Goal: Transaction & Acquisition: Purchase product/service

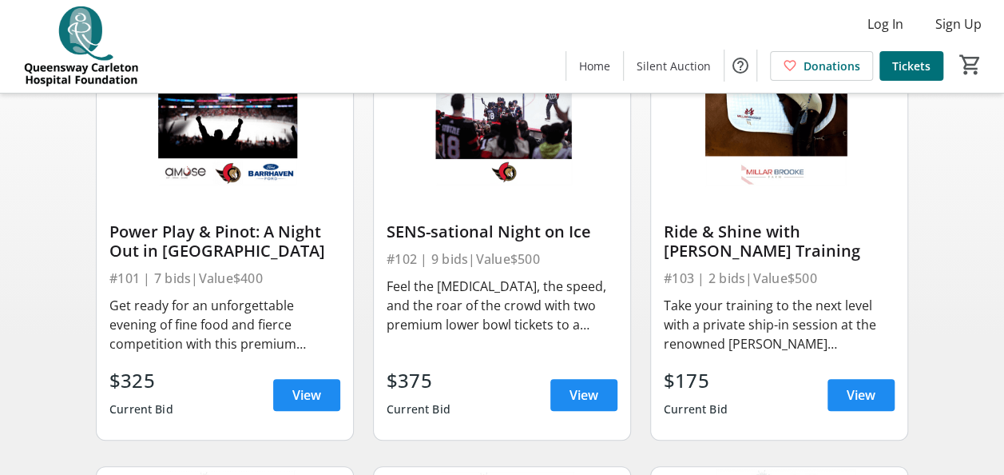
scroll to position [201, 0]
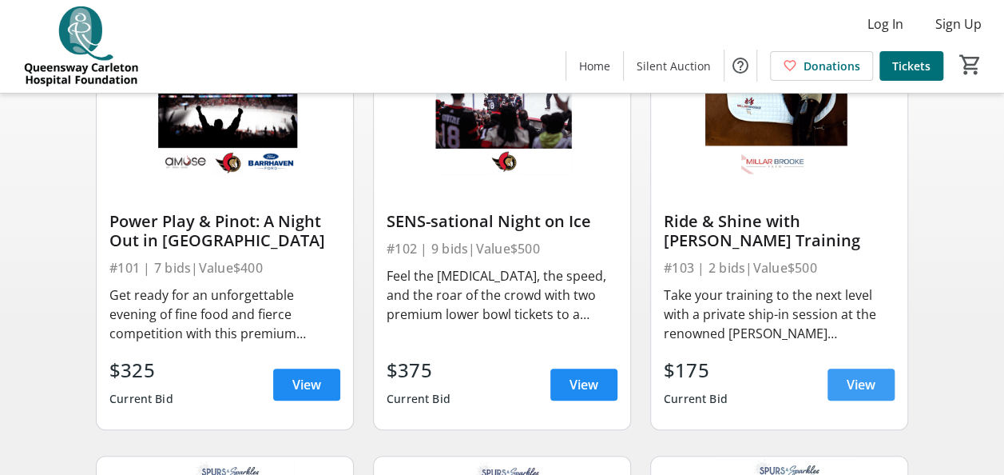
click at [860, 394] on span "View" at bounding box center [861, 384] width 29 height 19
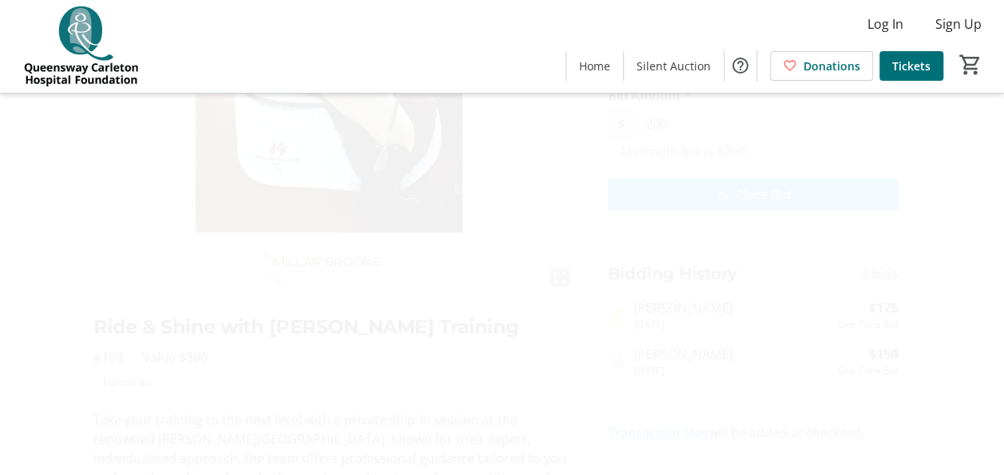
scroll to position [145, 0]
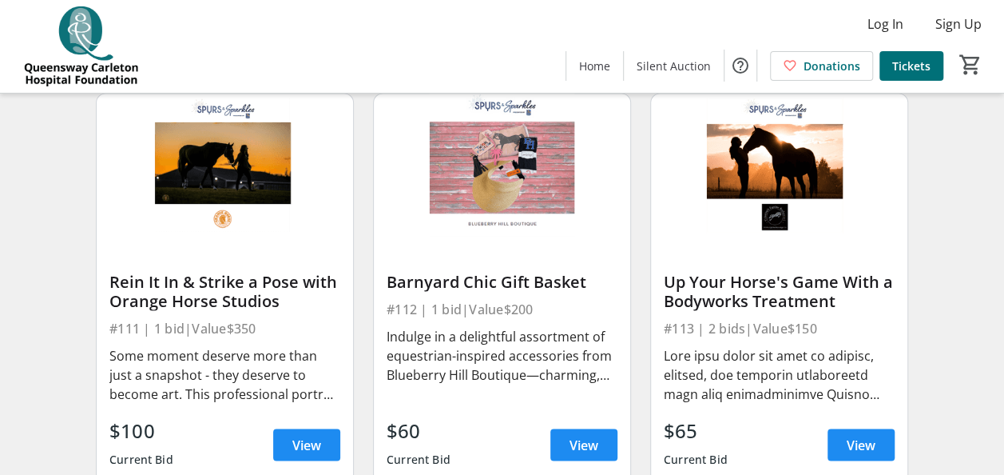
scroll to position [1505, 0]
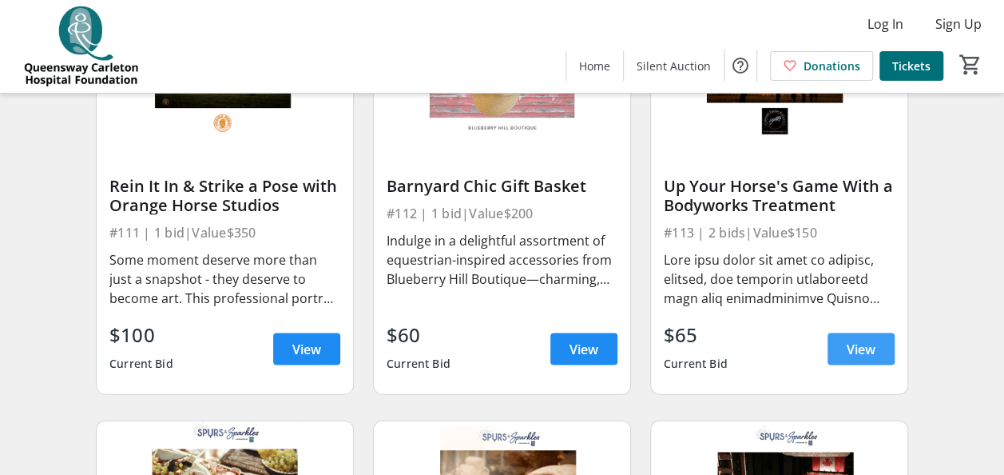
click at [874, 352] on span "View" at bounding box center [861, 348] width 29 height 19
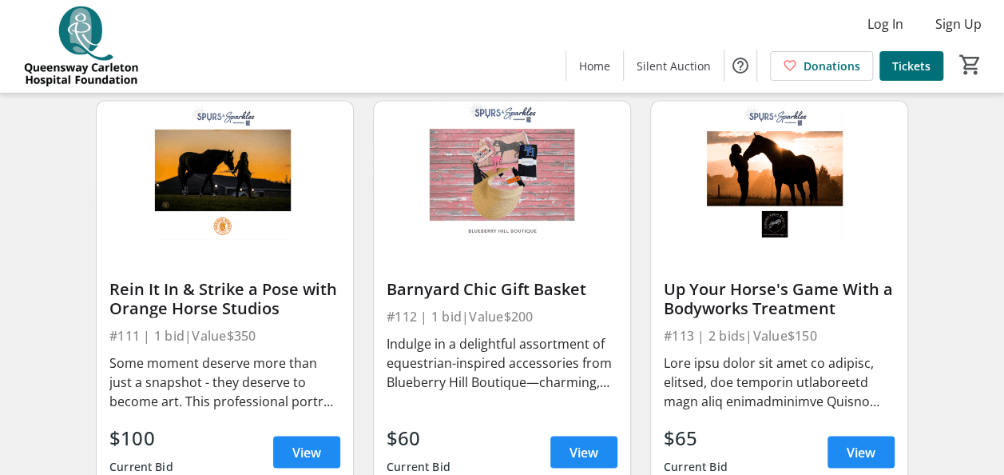
scroll to position [1401, 0]
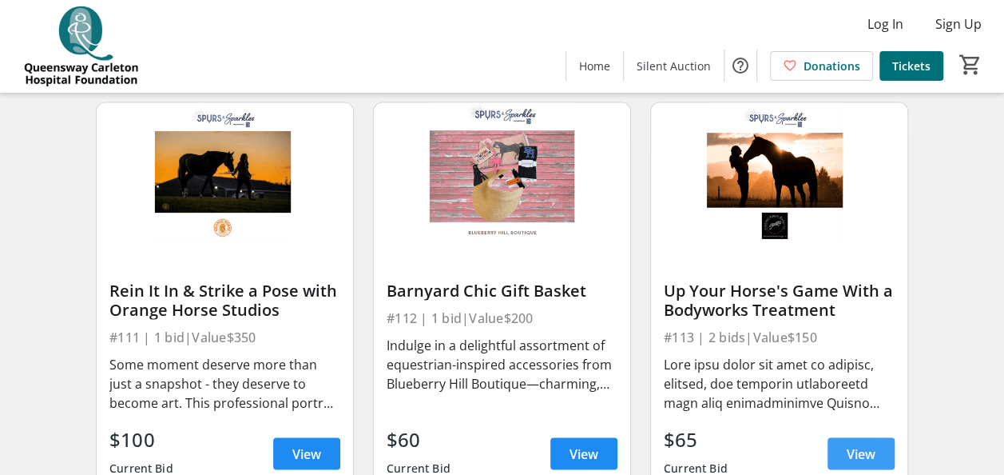
click at [849, 452] on span at bounding box center [861, 453] width 67 height 38
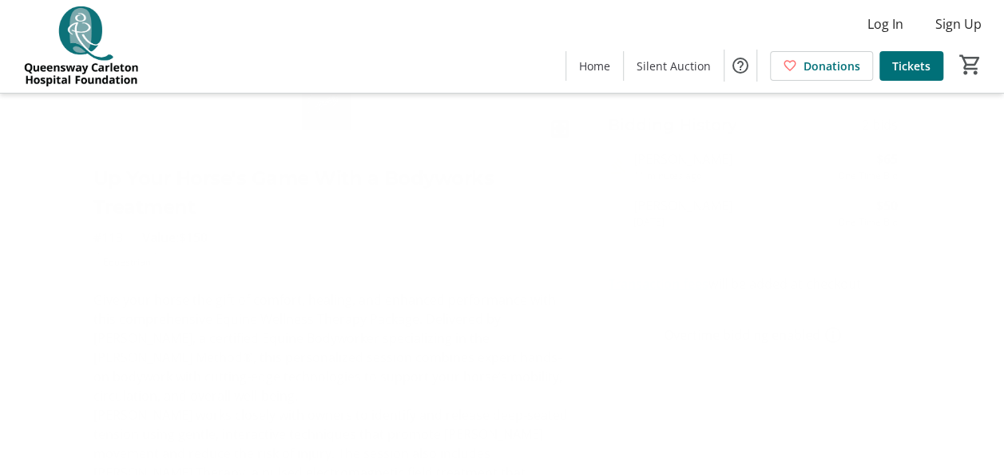
scroll to position [228, 0]
click at [669, 334] on link "Transaction fees" at bounding box center [658, 333] width 101 height 18
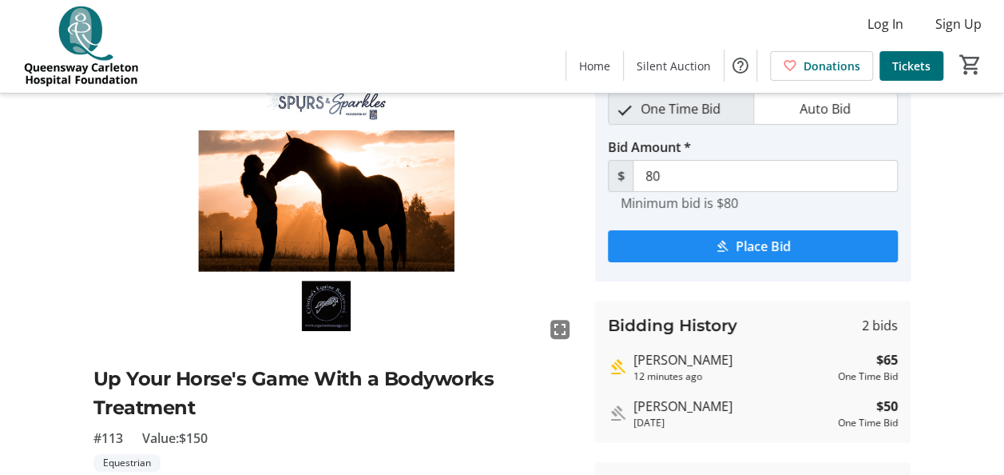
scroll to position [0, 0]
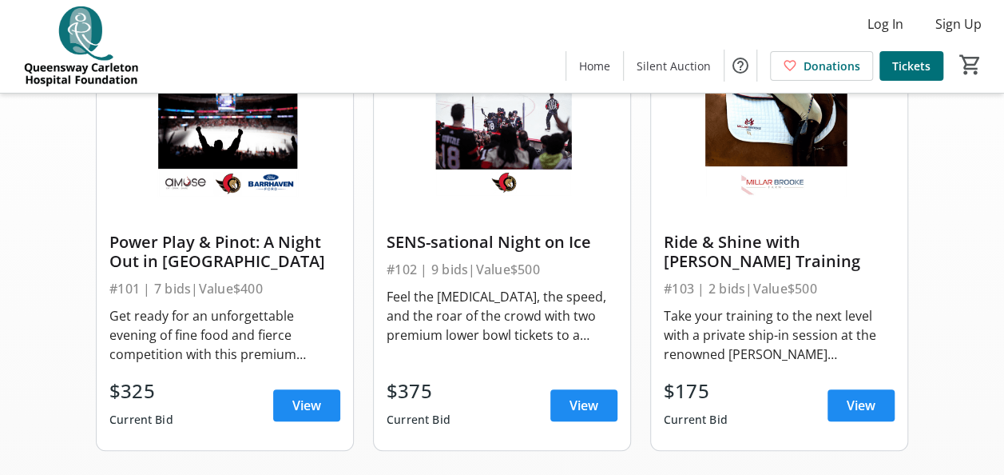
scroll to position [181, 0]
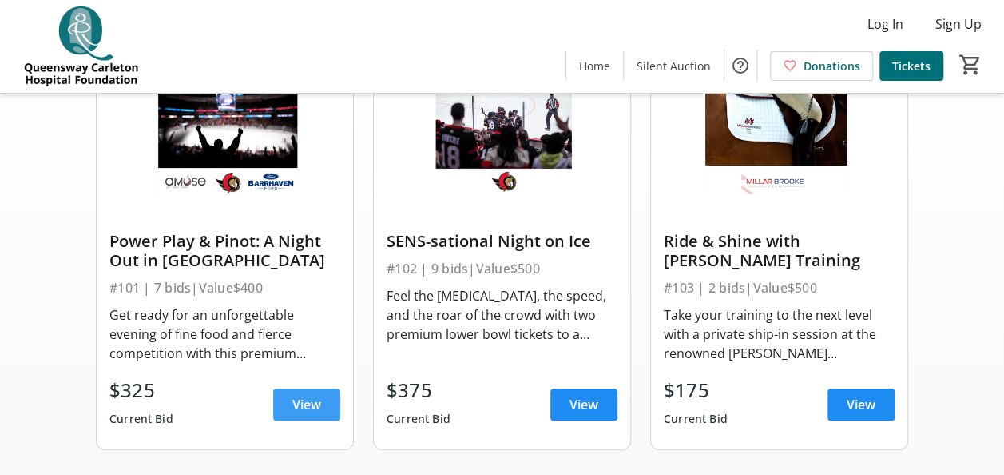
click at [288, 412] on span at bounding box center [306, 404] width 67 height 38
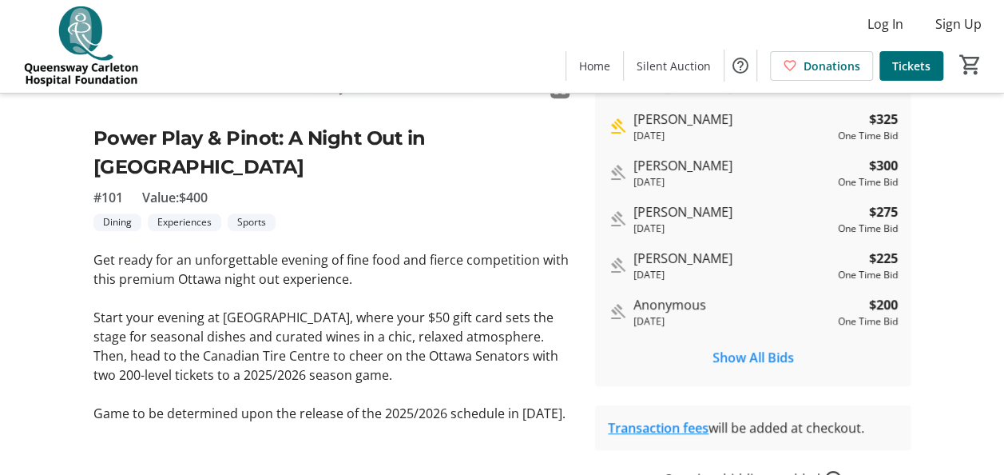
scroll to position [320, 0]
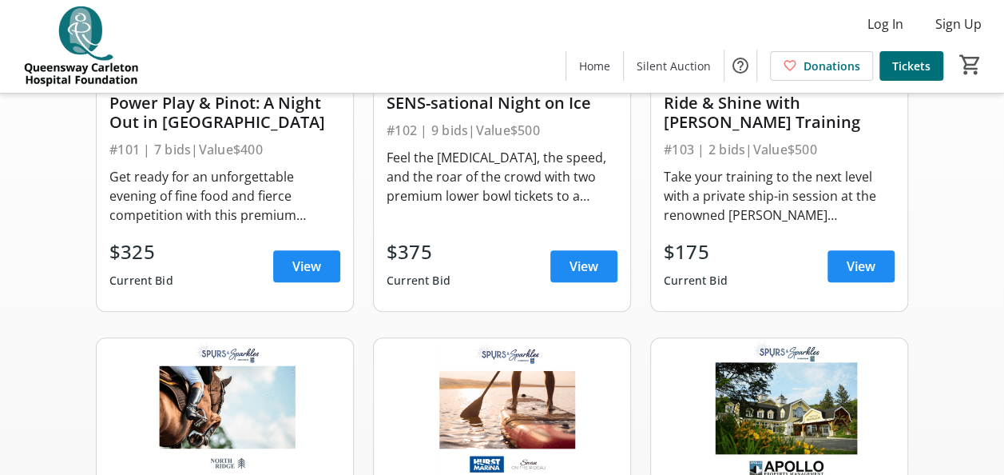
scroll to position [181, 0]
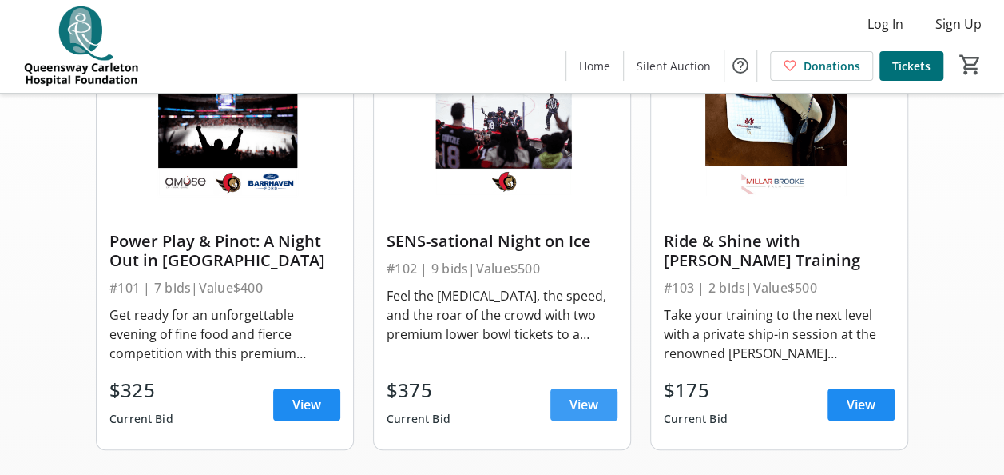
click at [573, 414] on span "View" at bounding box center [584, 404] width 29 height 19
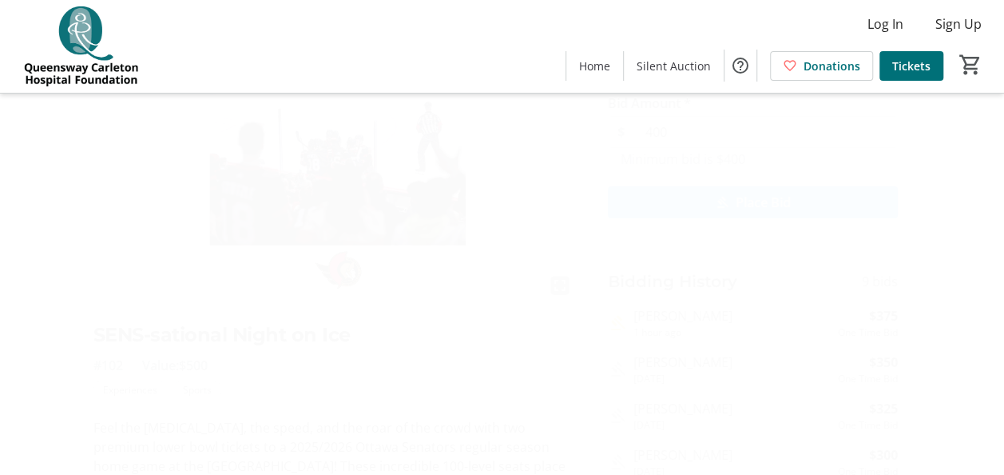
scroll to position [97, 0]
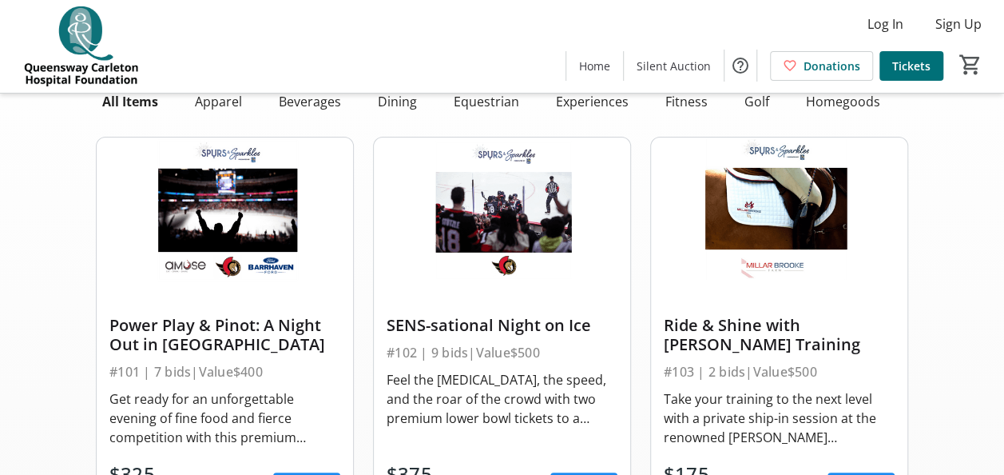
scroll to position [181, 0]
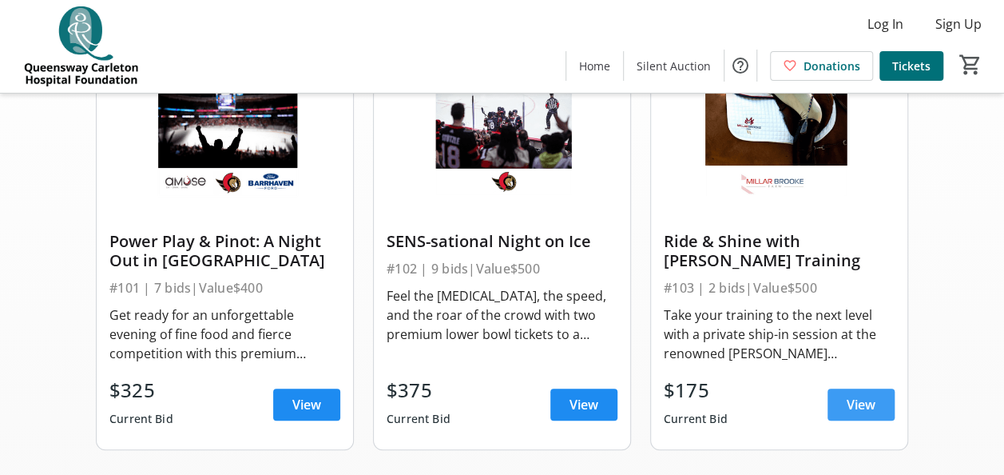
click at [848, 414] on span "View" at bounding box center [861, 404] width 29 height 19
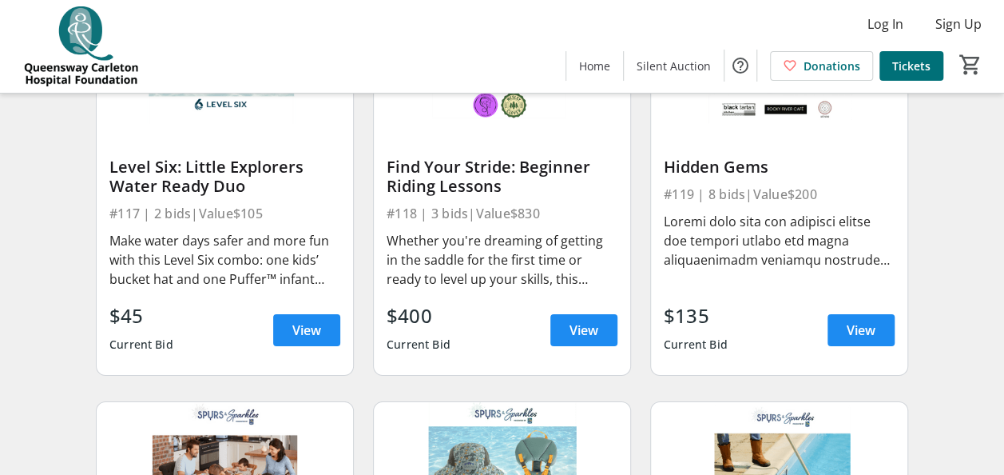
scroll to position [2371, 0]
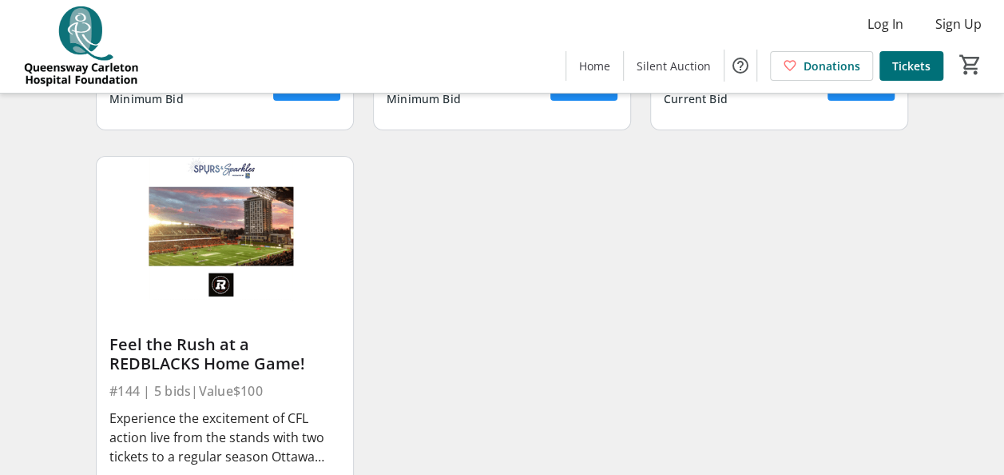
scroll to position [6128, 0]
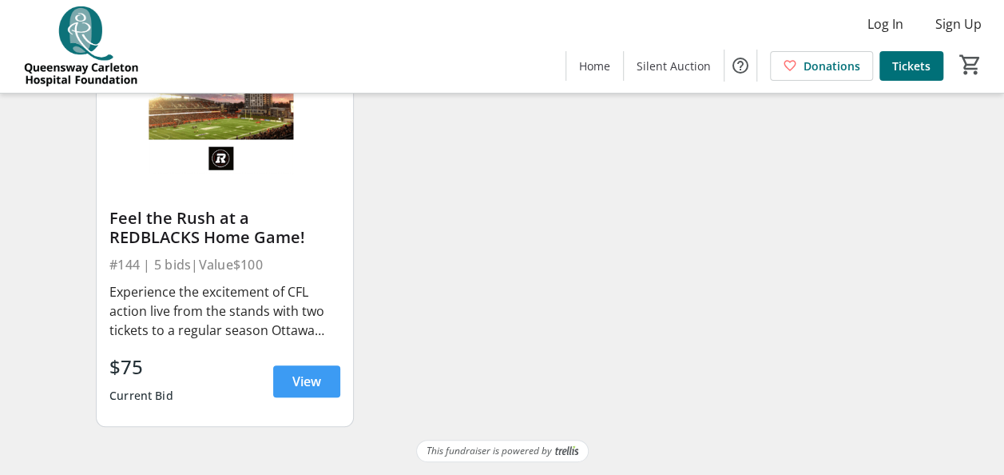
click at [308, 391] on span at bounding box center [306, 381] width 67 height 38
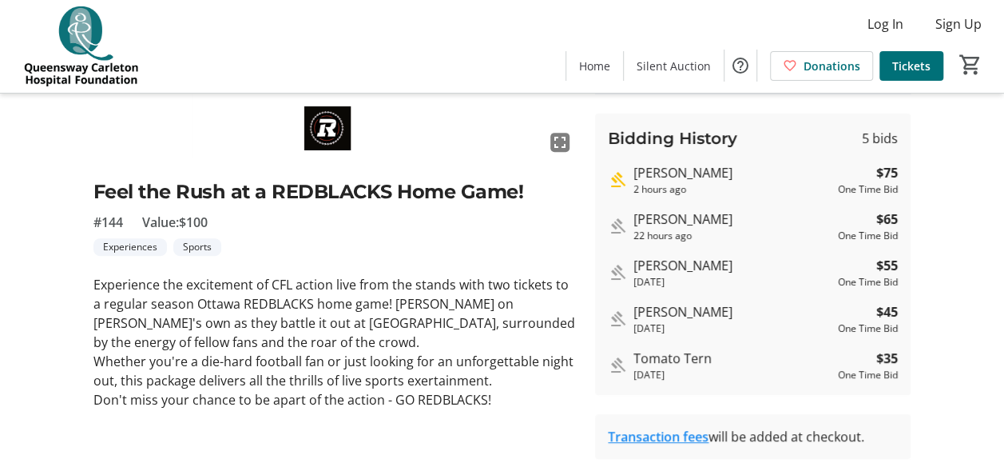
scroll to position [265, 0]
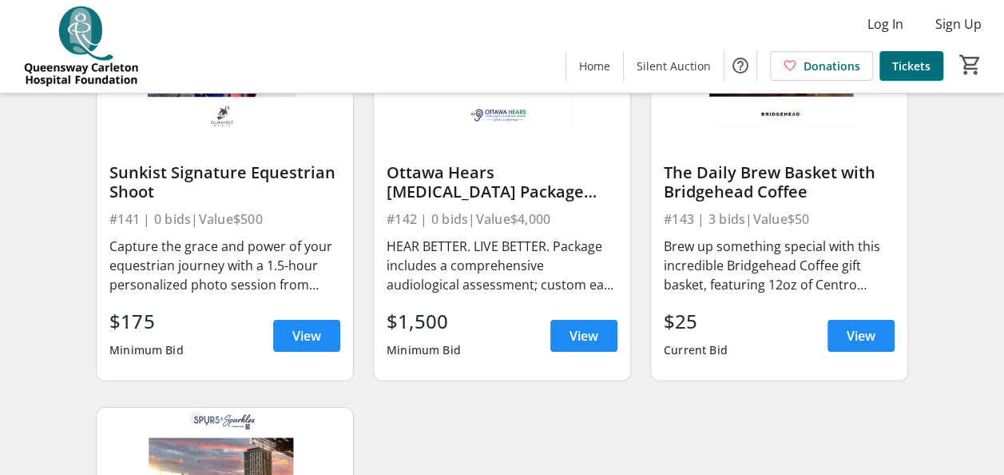
scroll to position [5736, 0]
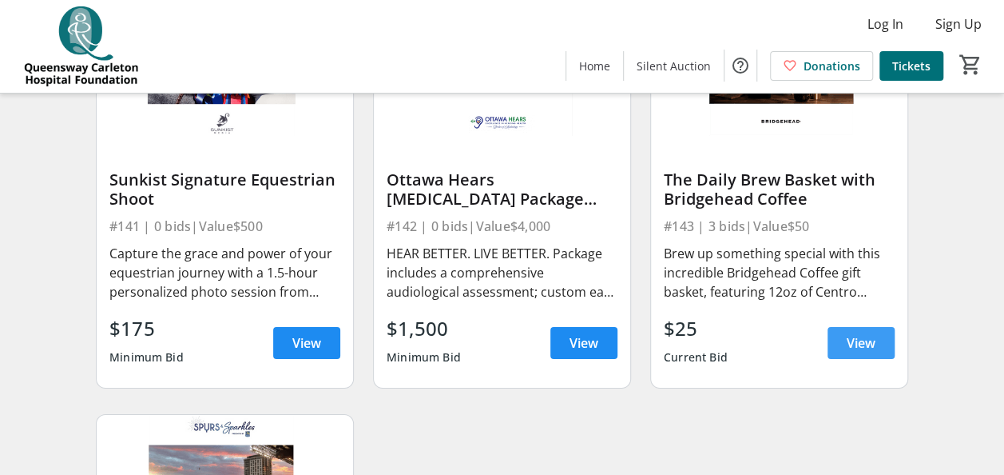
click at [864, 361] on span at bounding box center [861, 343] width 67 height 38
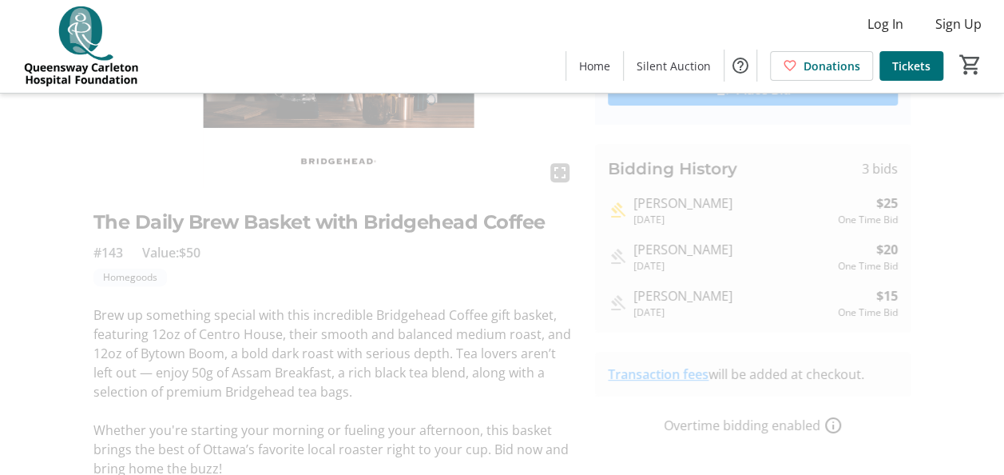
scroll to position [236, 0]
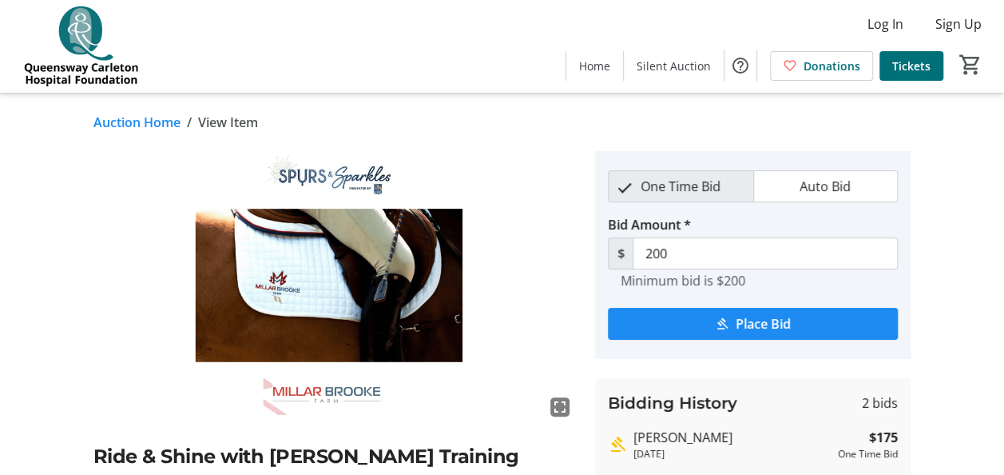
scroll to position [412, 0]
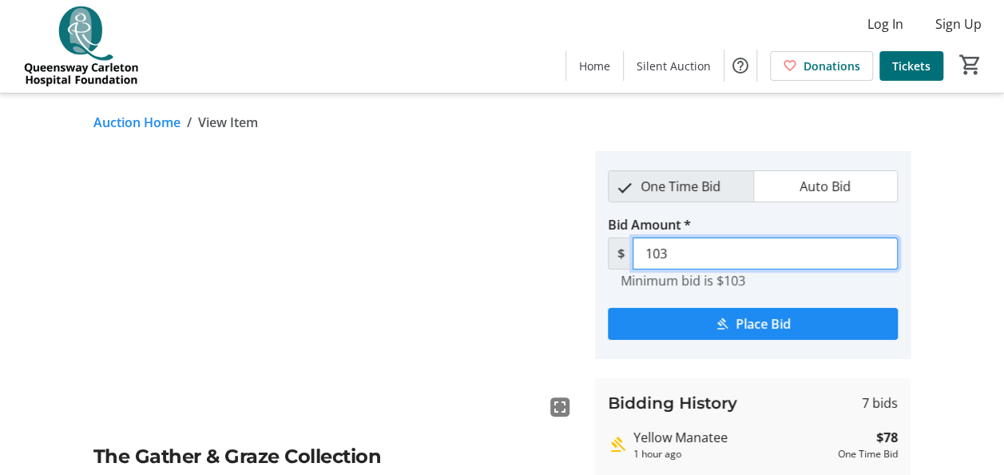
click at [745, 264] on input "103" at bounding box center [765, 253] width 265 height 32
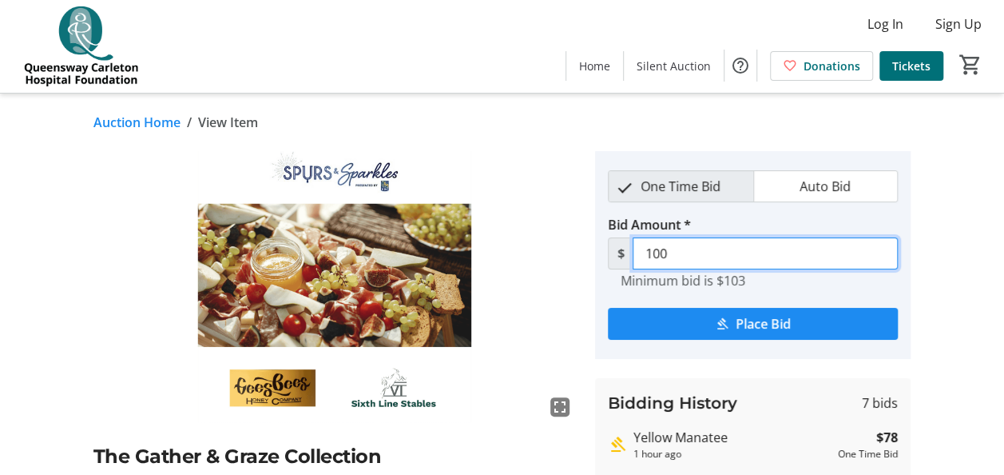
type input "100"
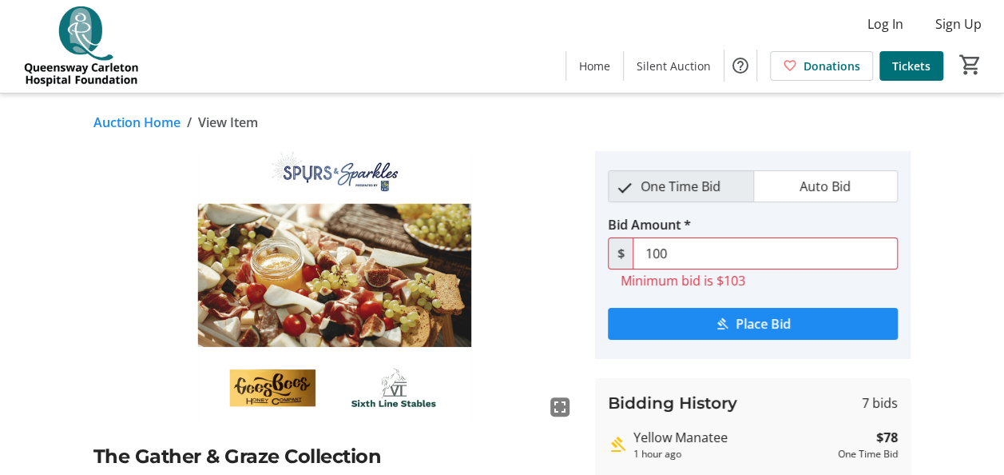
click at [933, 279] on div "fullscreen The Gather & Graze Collection #114 Value: $257.50 Dining Homegoods I…" at bounding box center [502, 478] width 1004 height 655
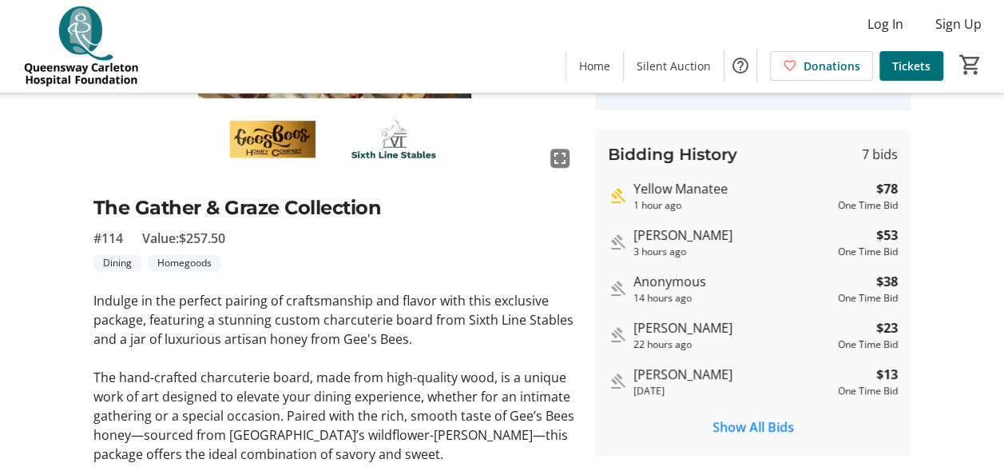
scroll to position [362, 0]
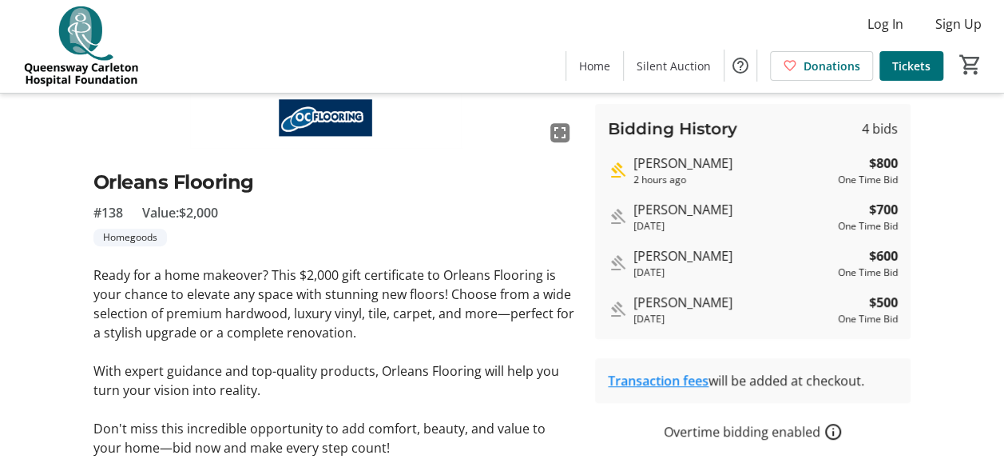
scroll to position [282, 0]
